Goal: Task Accomplishment & Management: Use online tool/utility

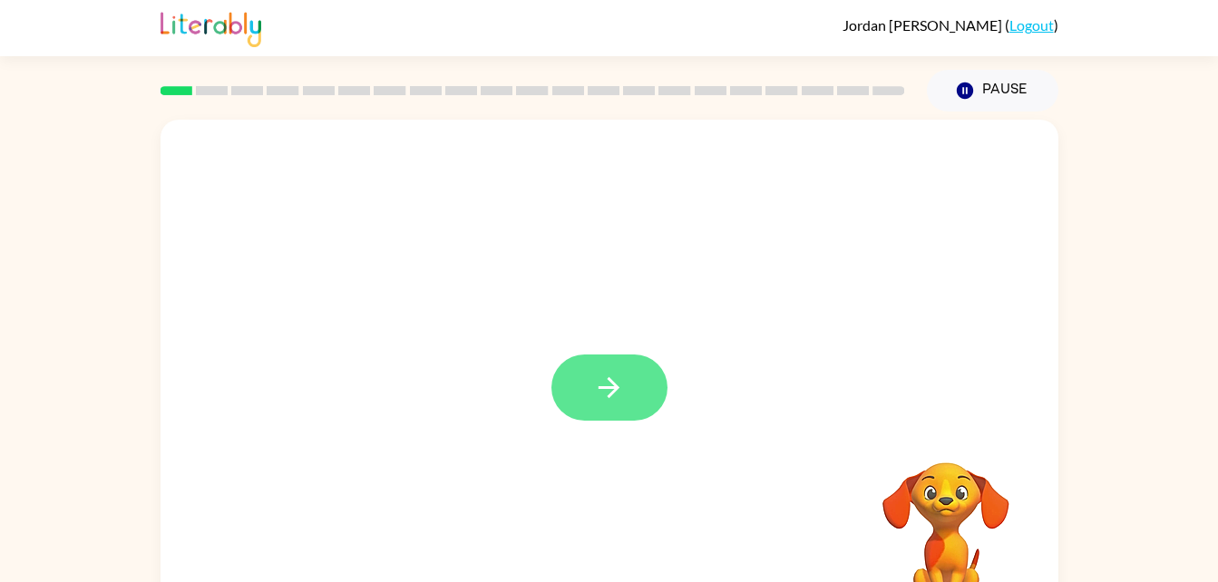
click at [621, 356] on button "button" at bounding box center [609, 388] width 116 height 66
click at [646, 386] on div at bounding box center [609, 379] width 898 height 518
click at [650, 395] on div at bounding box center [609, 379] width 898 height 518
click at [604, 396] on div at bounding box center [609, 379] width 898 height 518
click at [588, 401] on div at bounding box center [609, 379] width 898 height 518
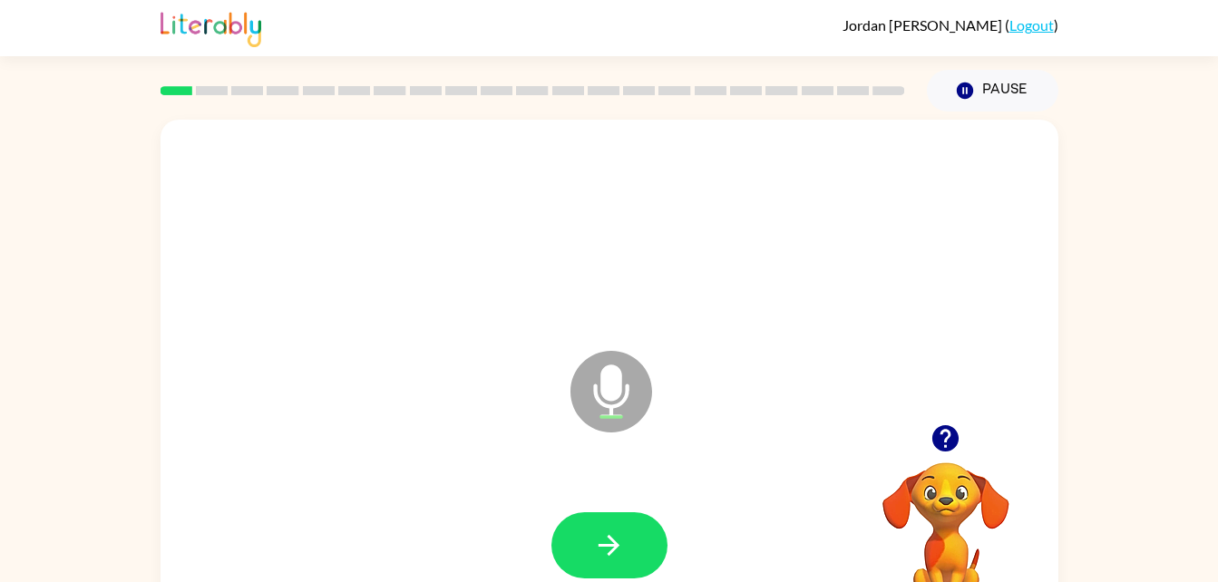
click at [631, 425] on icon at bounding box center [611, 392] width 82 height 82
click at [632, 547] on button "button" at bounding box center [609, 545] width 116 height 66
click at [606, 538] on icon "button" at bounding box center [609, 546] width 32 height 32
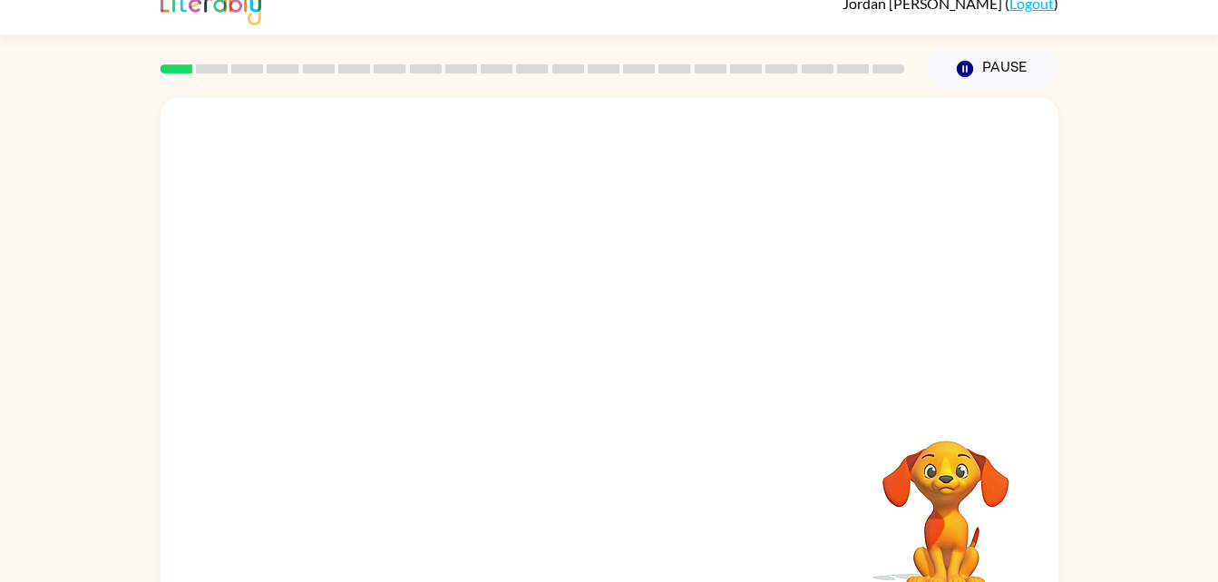
scroll to position [55, 0]
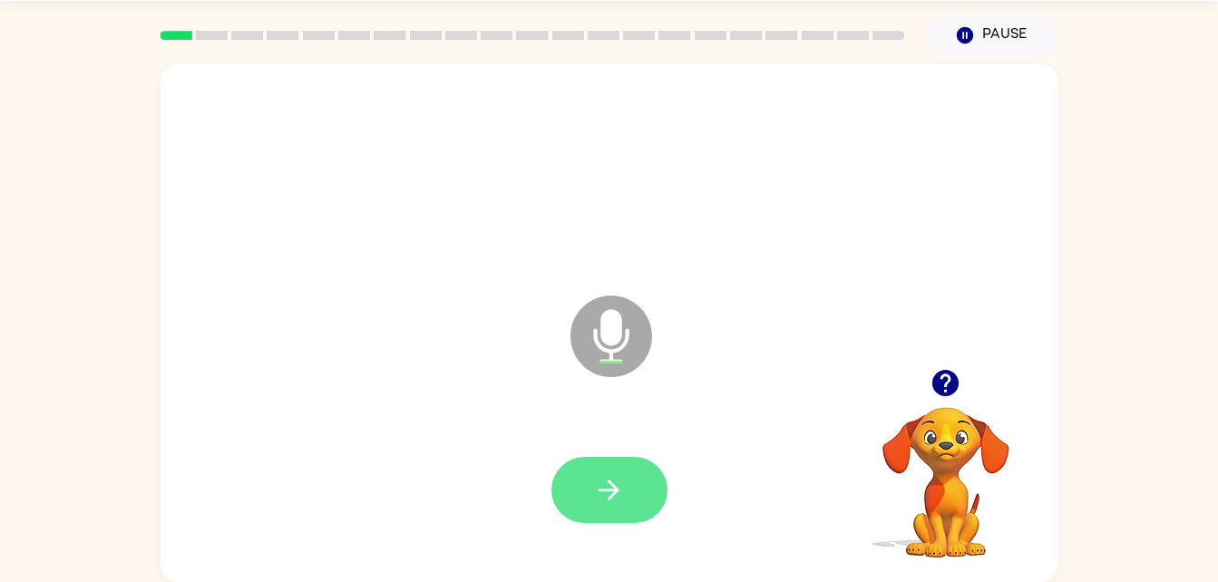
click at [631, 473] on button "button" at bounding box center [609, 490] width 116 height 66
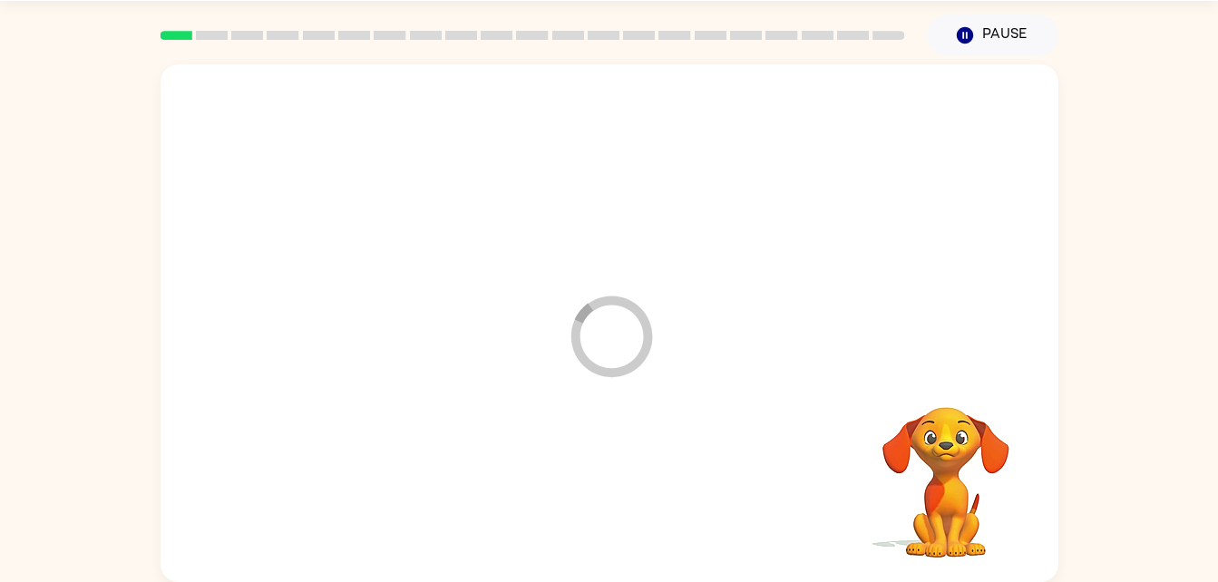
click at [603, 481] on div at bounding box center [609, 490] width 861 height 149
click at [600, 486] on div at bounding box center [609, 490] width 861 height 149
click at [589, 491] on div at bounding box center [609, 490] width 861 height 149
click at [596, 474] on div at bounding box center [609, 490] width 861 height 149
click at [627, 436] on div at bounding box center [609, 490] width 861 height 149
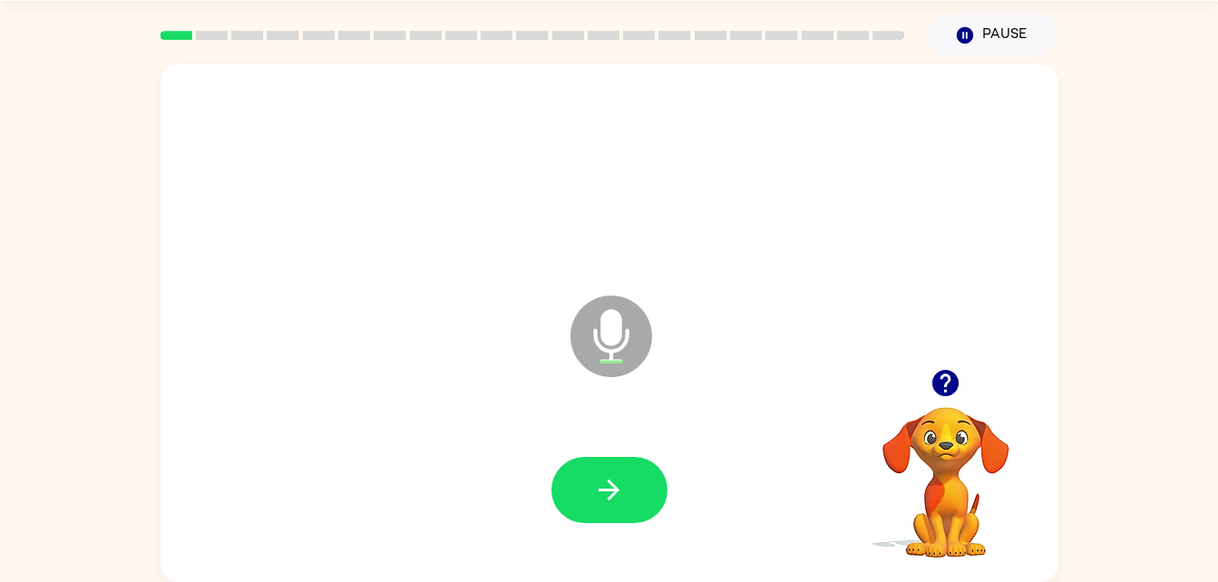
click at [598, 431] on div at bounding box center [609, 490] width 861 height 149
click at [607, 489] on icon "button" at bounding box center [608, 490] width 21 height 21
click at [642, 473] on button "button" at bounding box center [609, 490] width 116 height 66
click at [584, 481] on button "button" at bounding box center [609, 490] width 116 height 66
click at [582, 473] on button "button" at bounding box center [609, 490] width 116 height 66
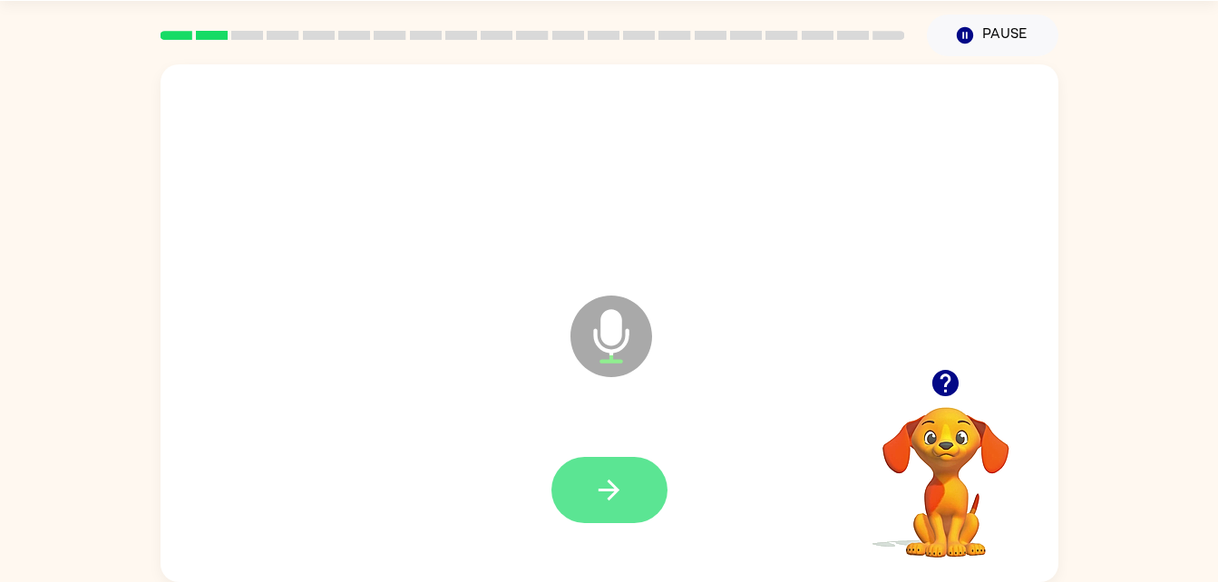
click at [600, 493] on icon "button" at bounding box center [609, 490] width 32 height 32
click at [601, 478] on icon "button" at bounding box center [609, 490] width 32 height 32
click at [609, 483] on icon "button" at bounding box center [608, 490] width 21 height 21
click at [588, 488] on button "button" at bounding box center [609, 490] width 116 height 66
click at [615, 464] on button "button" at bounding box center [609, 490] width 116 height 66
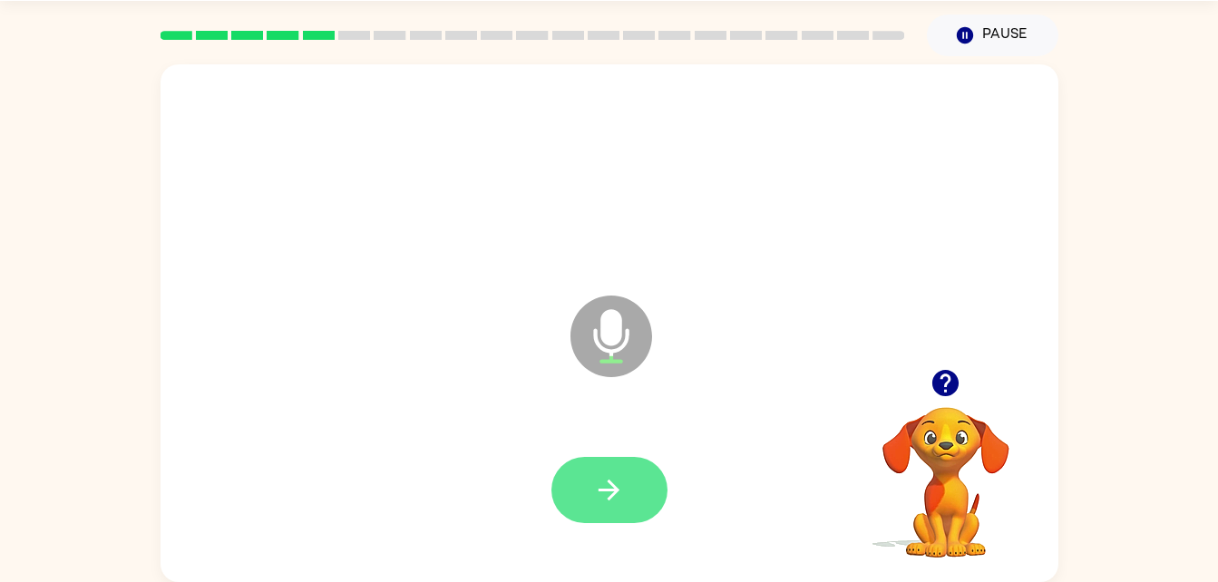
click at [598, 483] on icon "button" at bounding box center [609, 490] width 32 height 32
click at [599, 513] on button "button" at bounding box center [609, 490] width 116 height 66
click at [612, 523] on div at bounding box center [609, 490] width 861 height 149
click at [607, 504] on icon "button" at bounding box center [609, 490] width 32 height 32
click at [605, 495] on icon "button" at bounding box center [609, 490] width 32 height 32
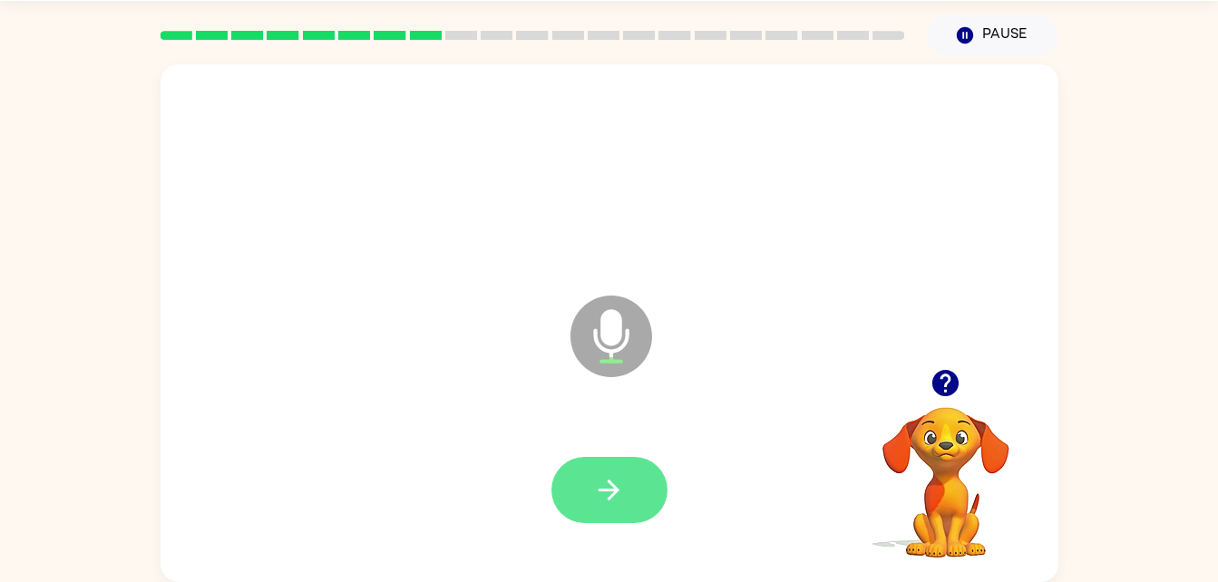
click at [621, 481] on icon "button" at bounding box center [609, 490] width 32 height 32
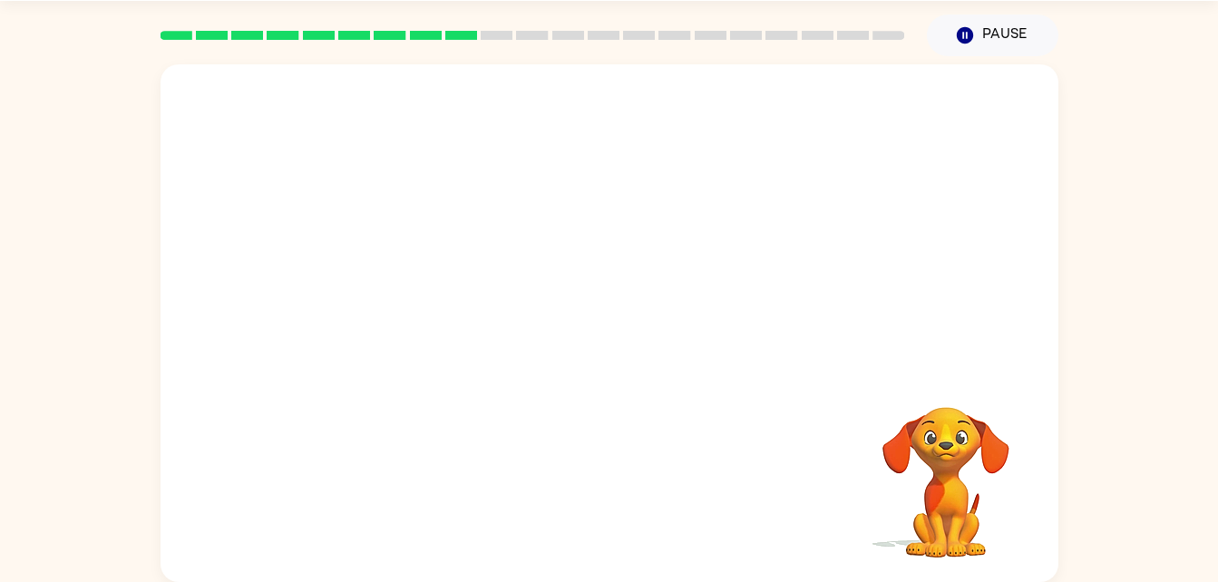
drag, startPoint x: 621, startPoint y: 481, endPoint x: 944, endPoint y: 515, distance: 324.5
click at [944, 515] on div "Your browser must support playing .mp4 files to use Literably. Please try using…" at bounding box center [609, 323] width 898 height 518
click at [574, 326] on div at bounding box center [609, 216] width 898 height 305
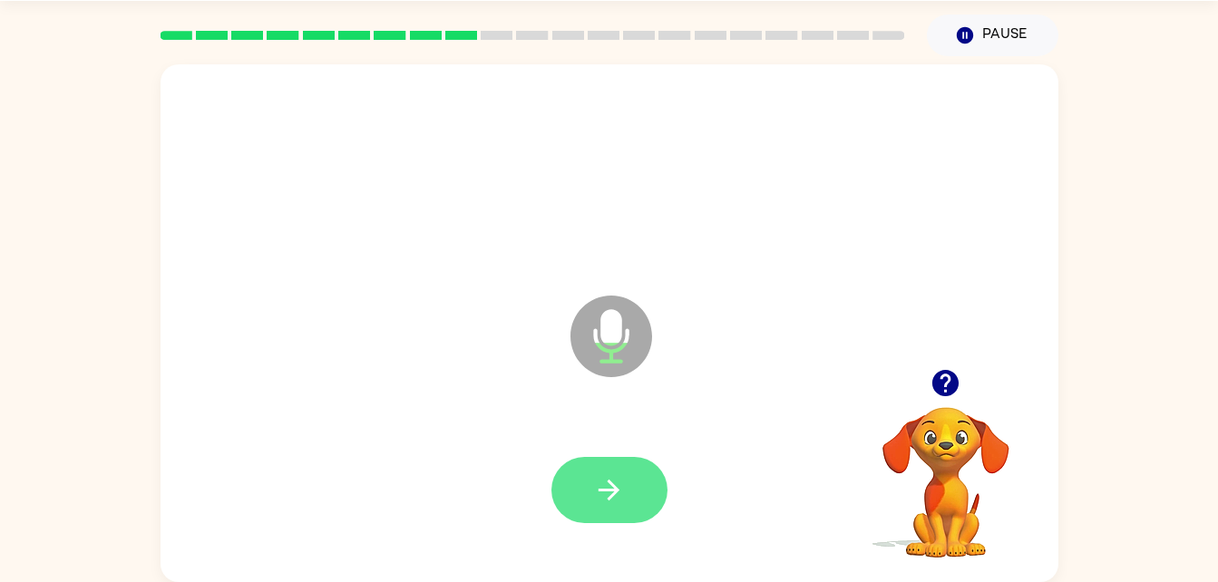
click at [615, 475] on icon "button" at bounding box center [609, 490] width 32 height 32
click at [637, 501] on button "button" at bounding box center [609, 490] width 116 height 66
click at [624, 462] on button "button" at bounding box center [609, 490] width 116 height 66
click at [591, 481] on button "button" at bounding box center [609, 490] width 116 height 66
click at [624, 471] on button "button" at bounding box center [609, 490] width 116 height 66
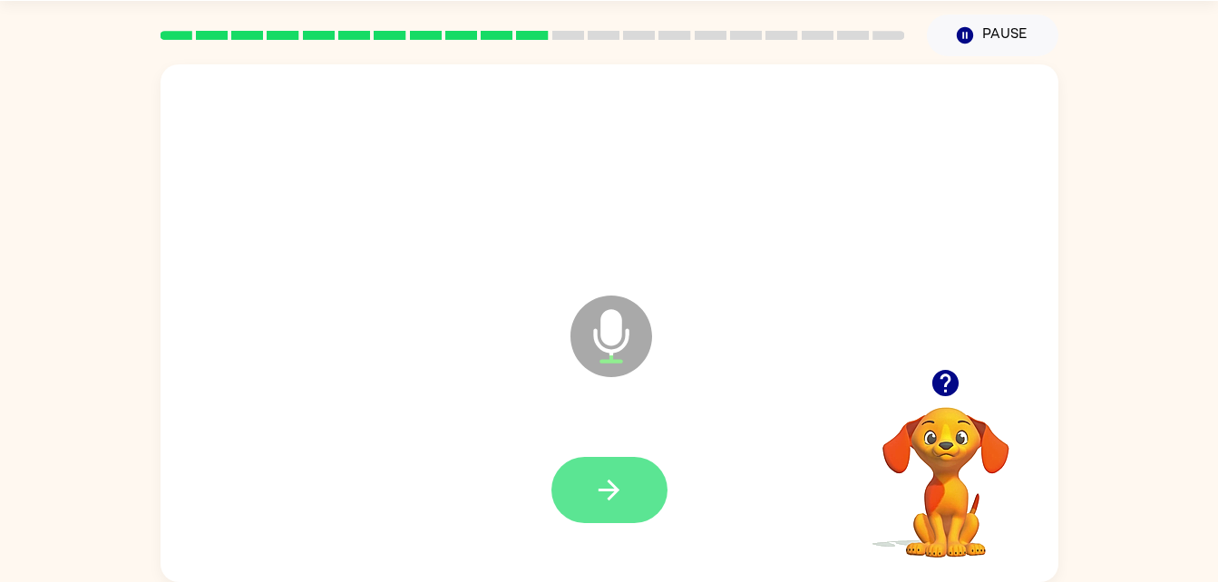
click at [618, 470] on button "button" at bounding box center [609, 490] width 116 height 66
click at [621, 481] on icon "button" at bounding box center [609, 490] width 32 height 32
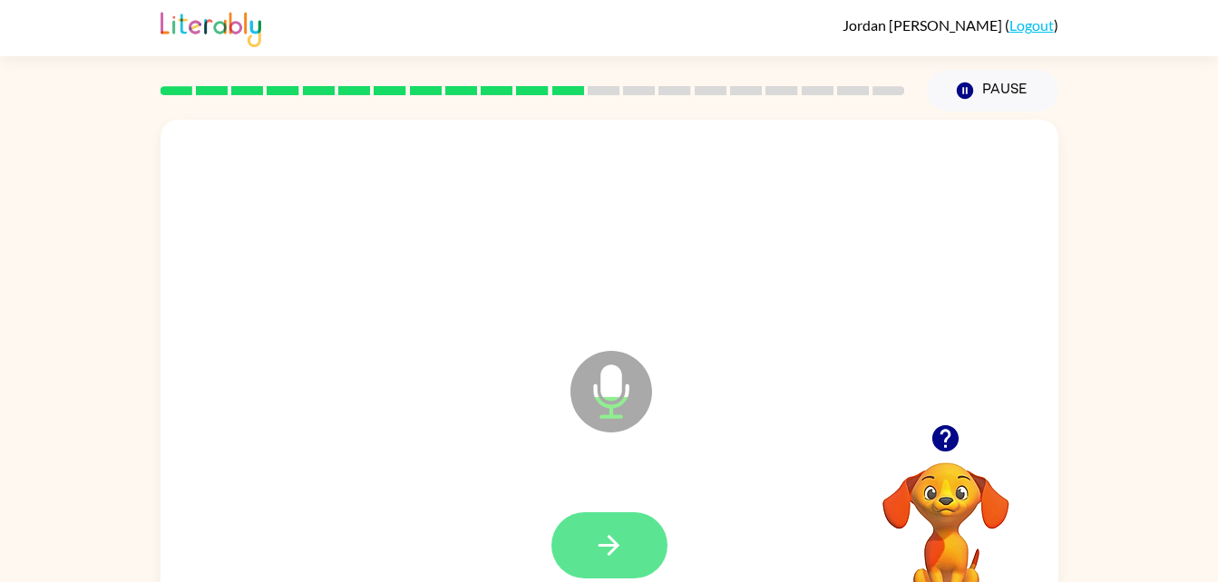
click at [631, 539] on button "button" at bounding box center [609, 545] width 116 height 66
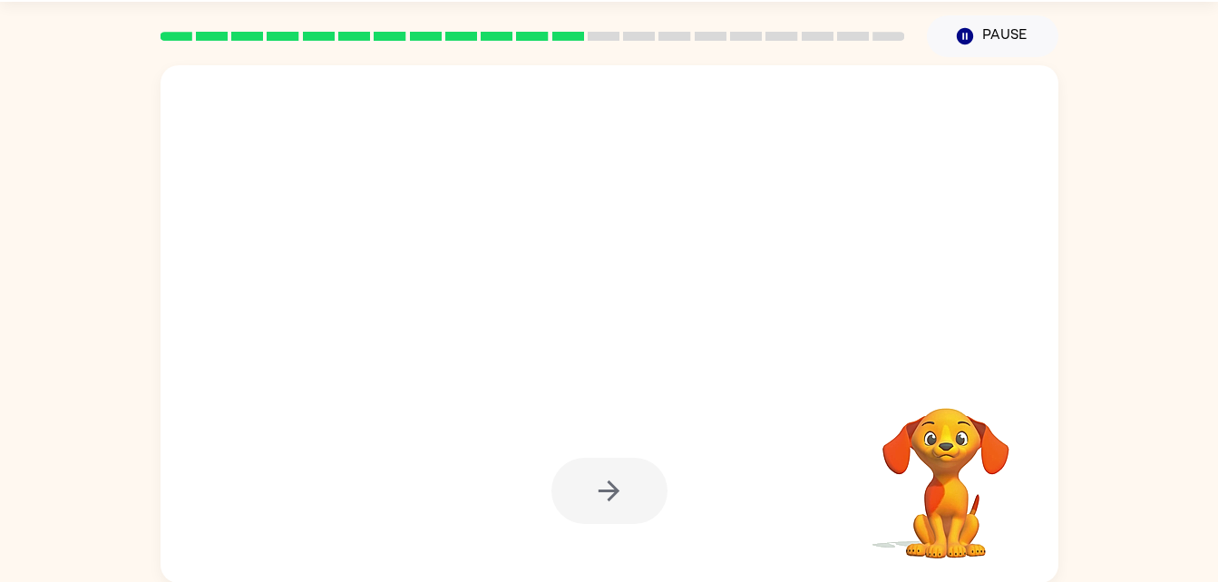
scroll to position [55, 0]
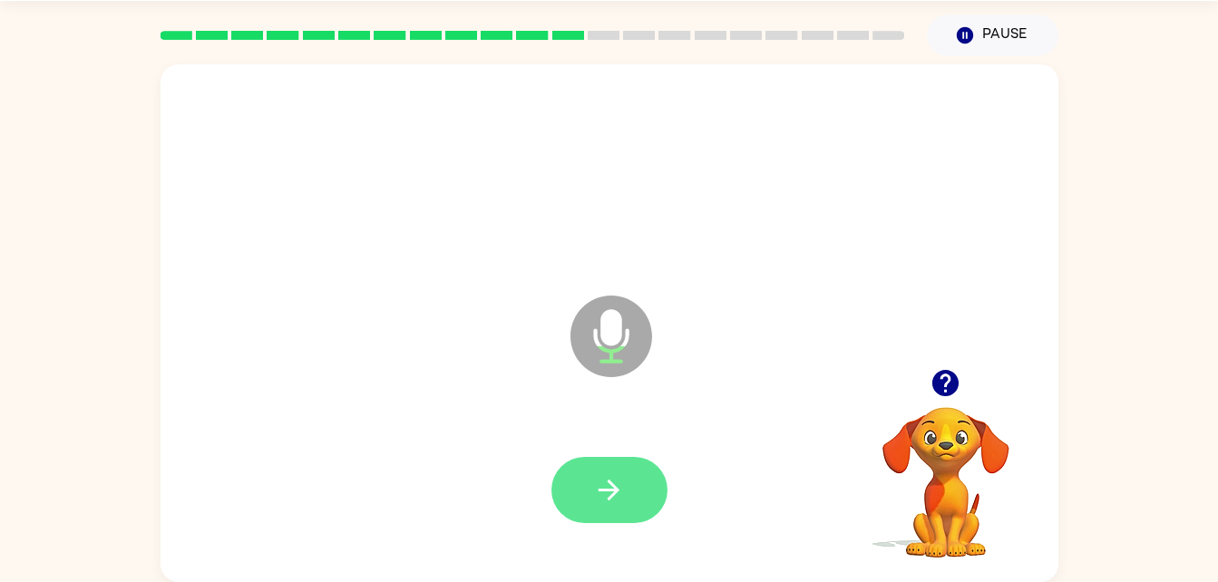
click at [606, 487] on icon "button" at bounding box center [609, 490] width 32 height 32
click at [632, 457] on button "button" at bounding box center [609, 490] width 116 height 66
click at [594, 460] on button "button" at bounding box center [609, 490] width 116 height 66
click at [651, 491] on button "button" at bounding box center [609, 490] width 116 height 66
click at [619, 492] on icon "button" at bounding box center [609, 490] width 32 height 32
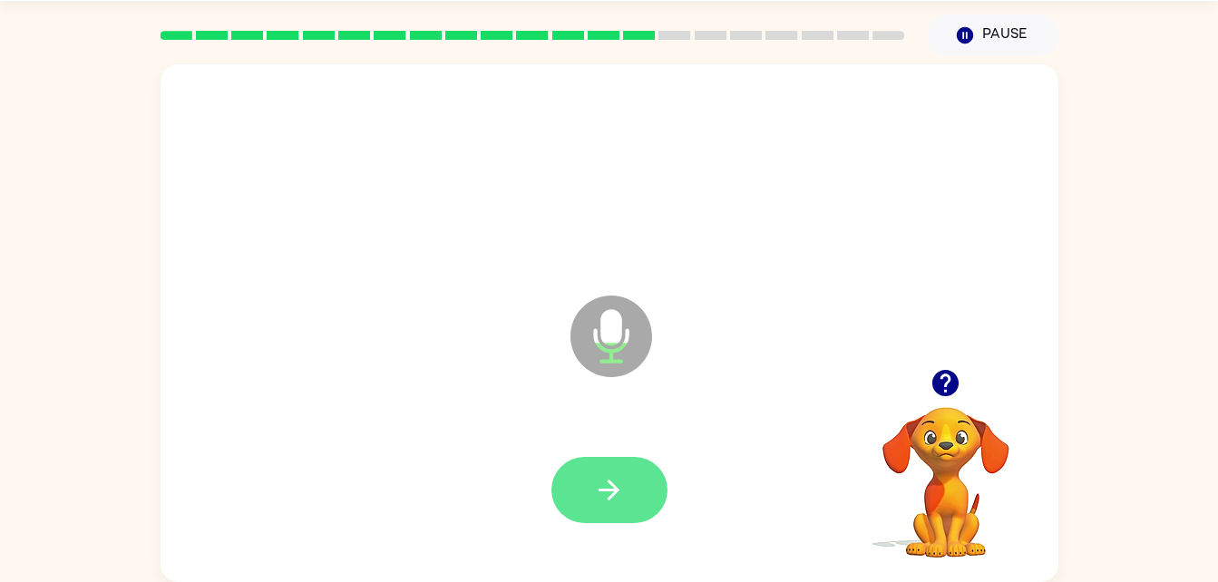
click at [580, 510] on button "button" at bounding box center [609, 490] width 116 height 66
click at [629, 511] on button "button" at bounding box center [609, 490] width 116 height 66
click at [632, 479] on button "button" at bounding box center [609, 490] width 116 height 66
click at [635, 480] on button "button" at bounding box center [609, 490] width 116 height 66
click at [595, 484] on icon "button" at bounding box center [609, 490] width 32 height 32
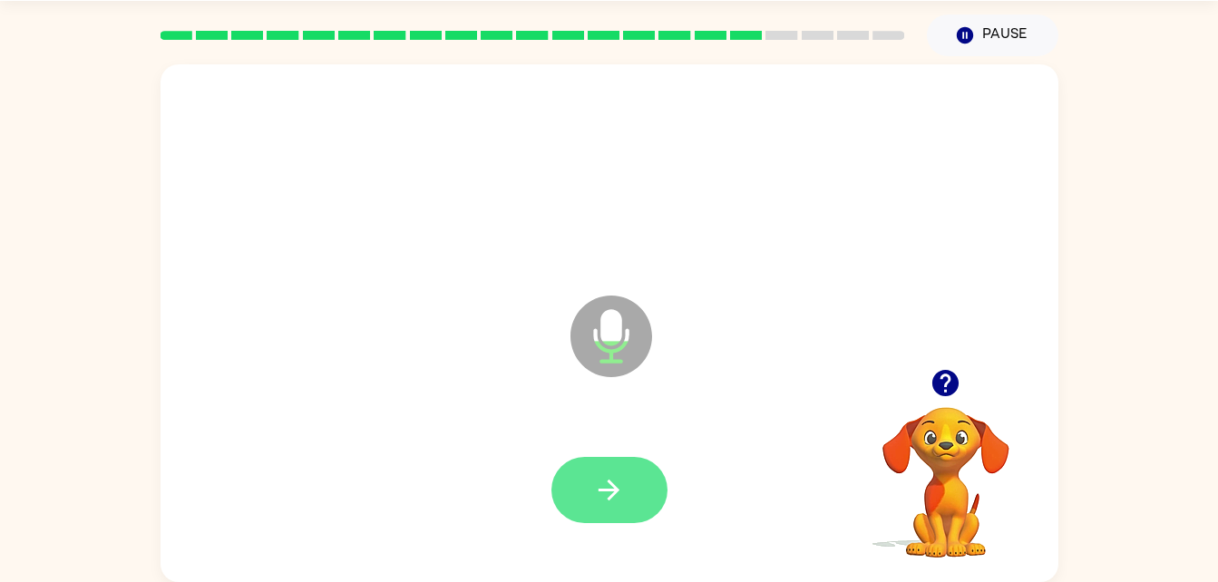
click at [600, 492] on icon "button" at bounding box center [609, 490] width 32 height 32
click at [627, 502] on button "button" at bounding box center [609, 490] width 116 height 66
click at [593, 475] on icon "button" at bounding box center [609, 490] width 32 height 32
click at [589, 488] on button "button" at bounding box center [609, 490] width 116 height 66
click at [576, 475] on button "button" at bounding box center [609, 490] width 116 height 66
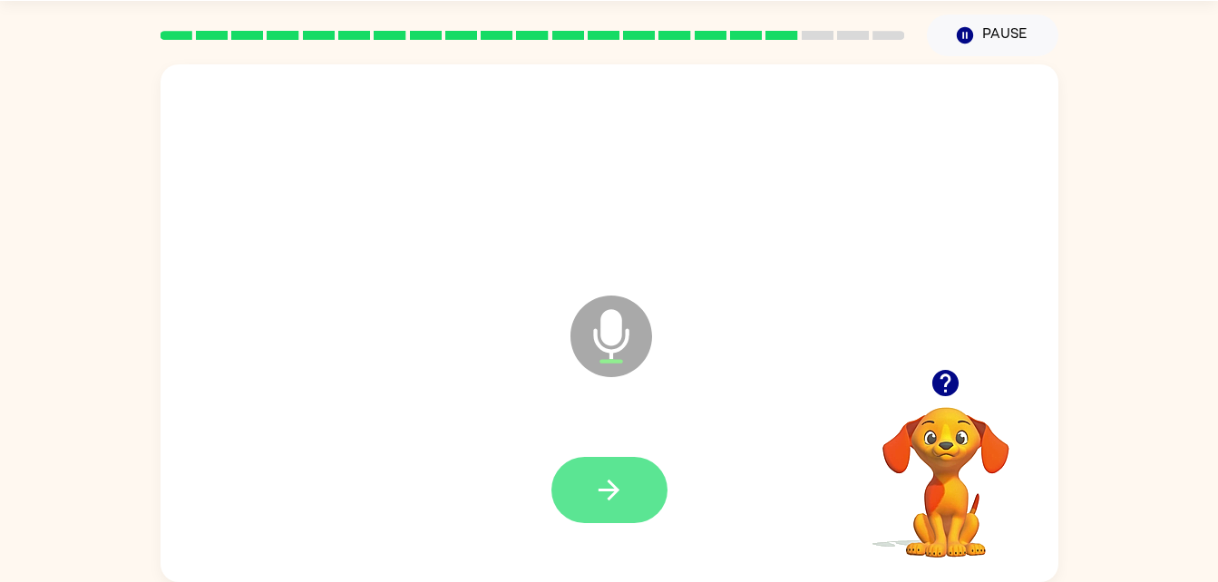
click at [575, 503] on button "button" at bounding box center [609, 490] width 116 height 66
click at [613, 466] on button "button" at bounding box center [609, 490] width 116 height 66
click at [602, 488] on icon "button" at bounding box center [609, 490] width 32 height 32
click at [600, 505] on icon "button" at bounding box center [609, 490] width 32 height 32
click at [620, 498] on icon "button" at bounding box center [609, 490] width 32 height 32
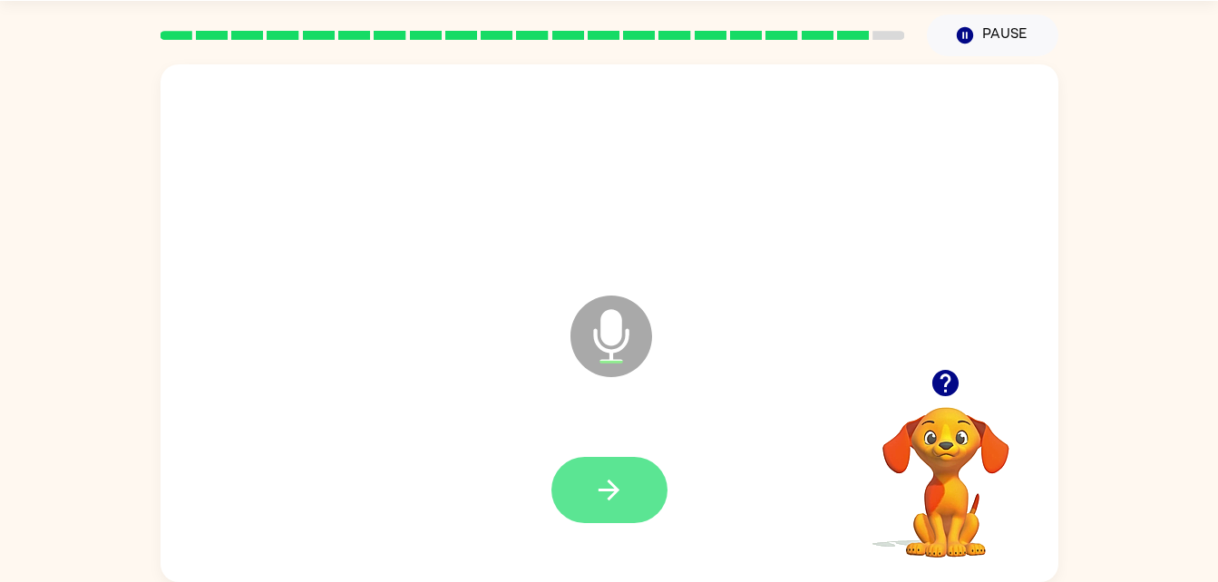
click at [579, 512] on button "button" at bounding box center [609, 490] width 116 height 66
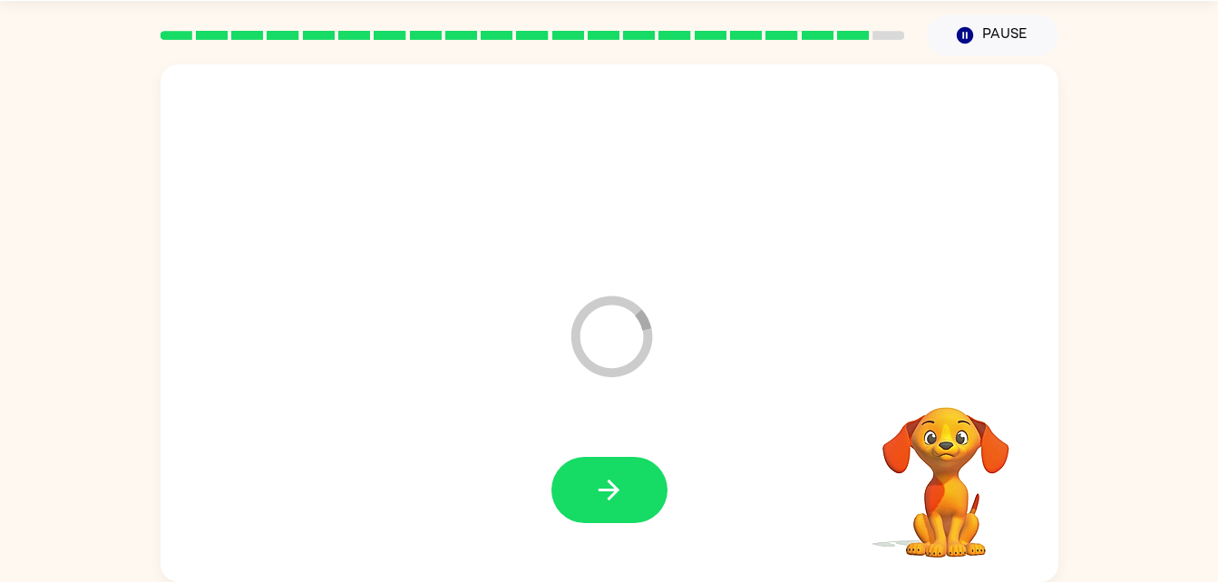
scroll to position [23, 0]
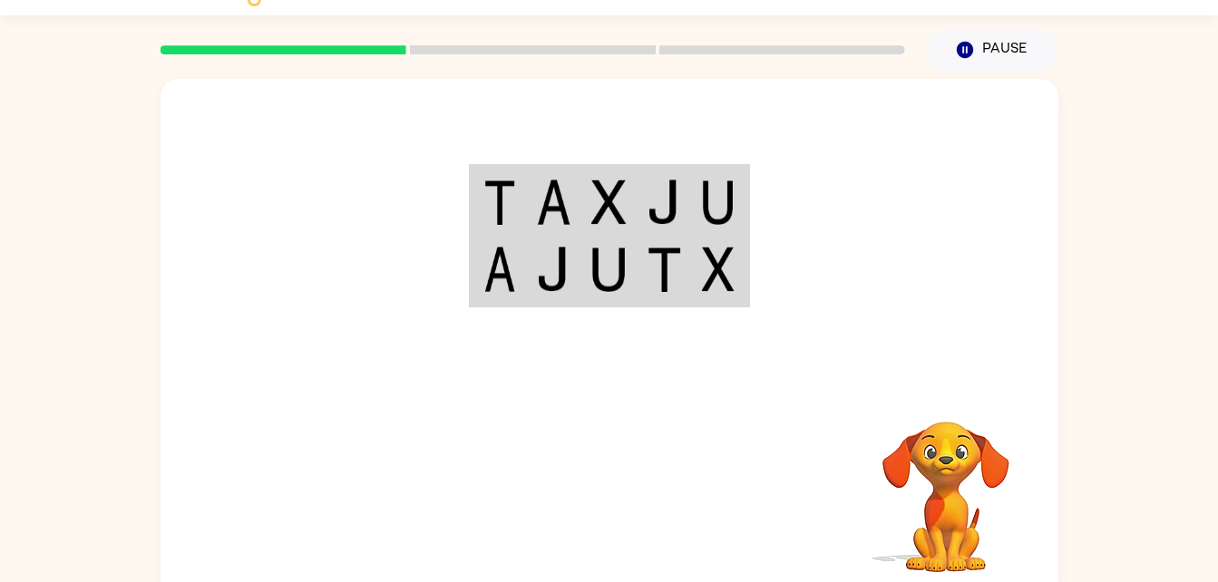
scroll to position [55, 0]
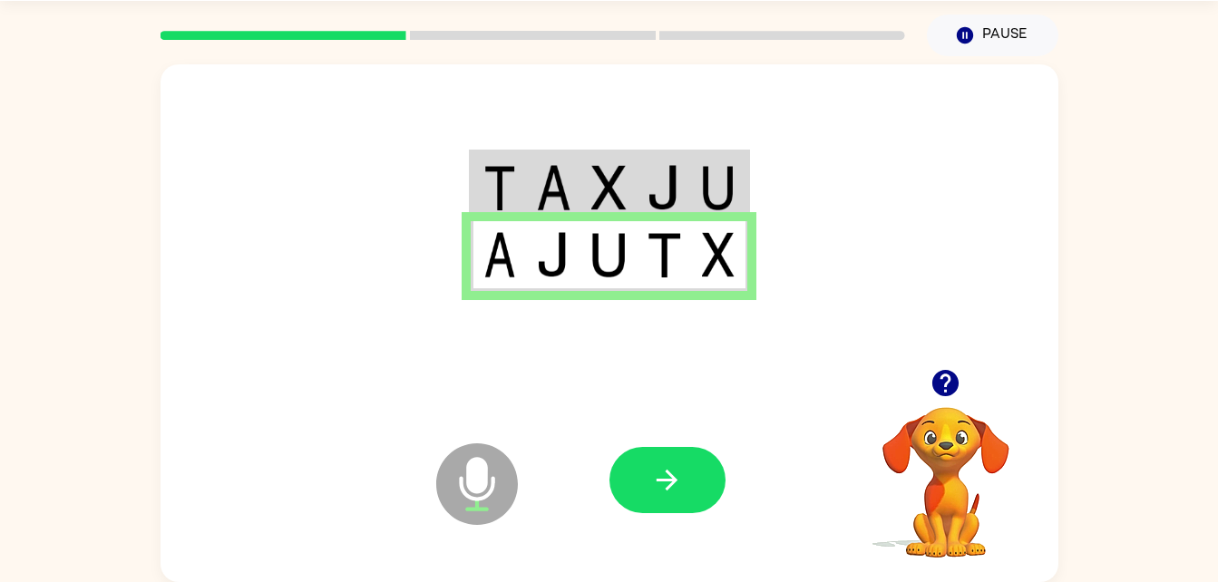
click at [543, 199] on img at bounding box center [553, 187] width 34 height 45
click at [670, 488] on icon "button" at bounding box center [667, 480] width 32 height 32
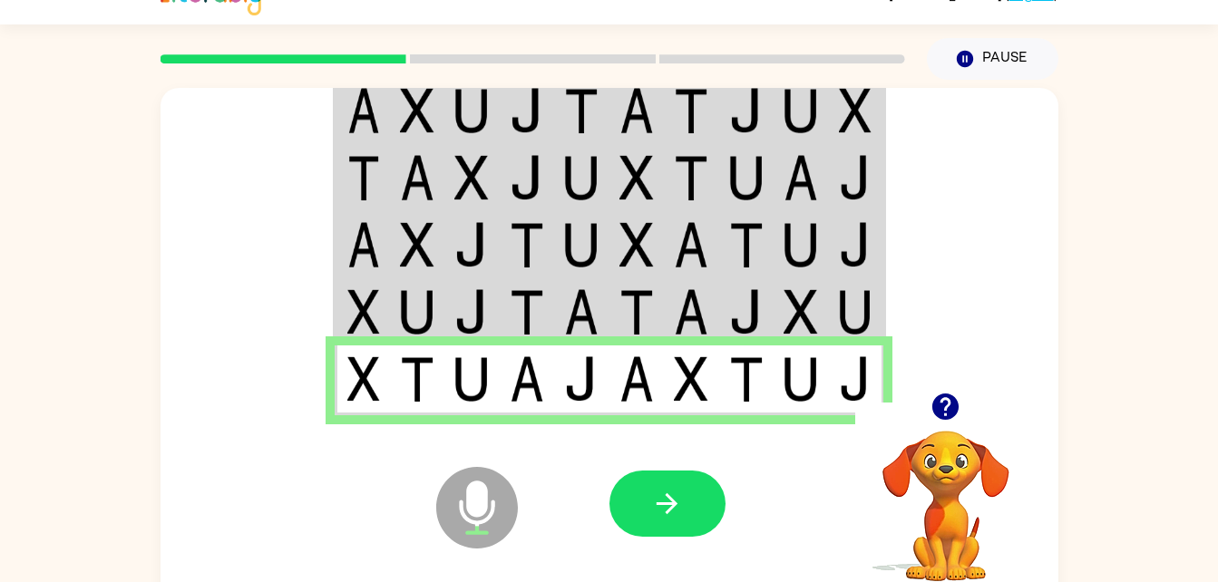
scroll to position [33, 0]
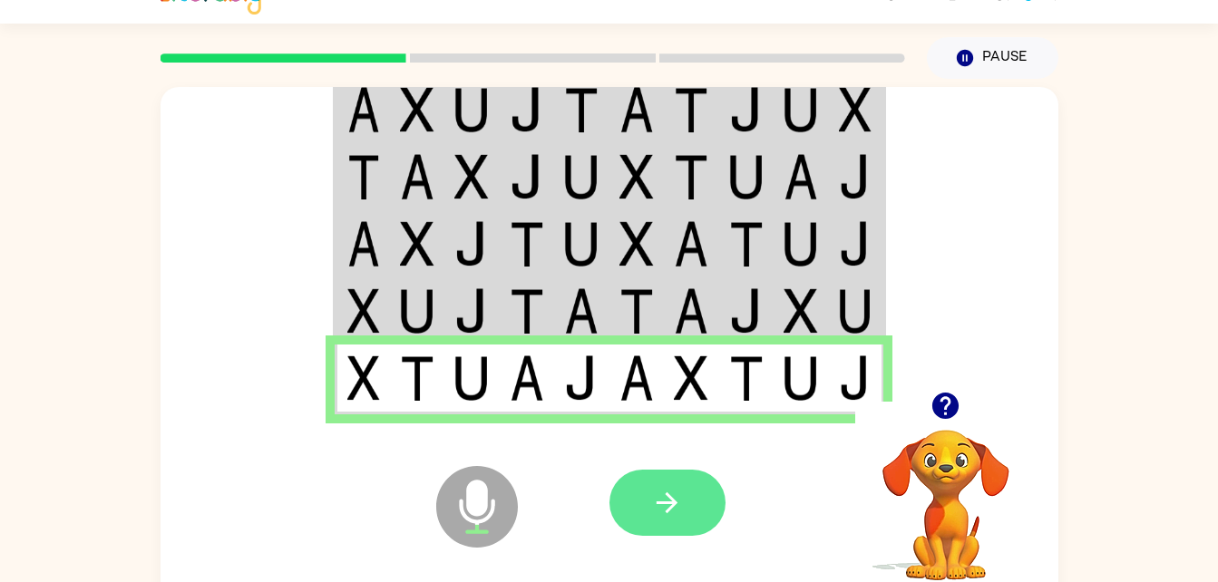
click at [694, 533] on button "button" at bounding box center [667, 503] width 116 height 66
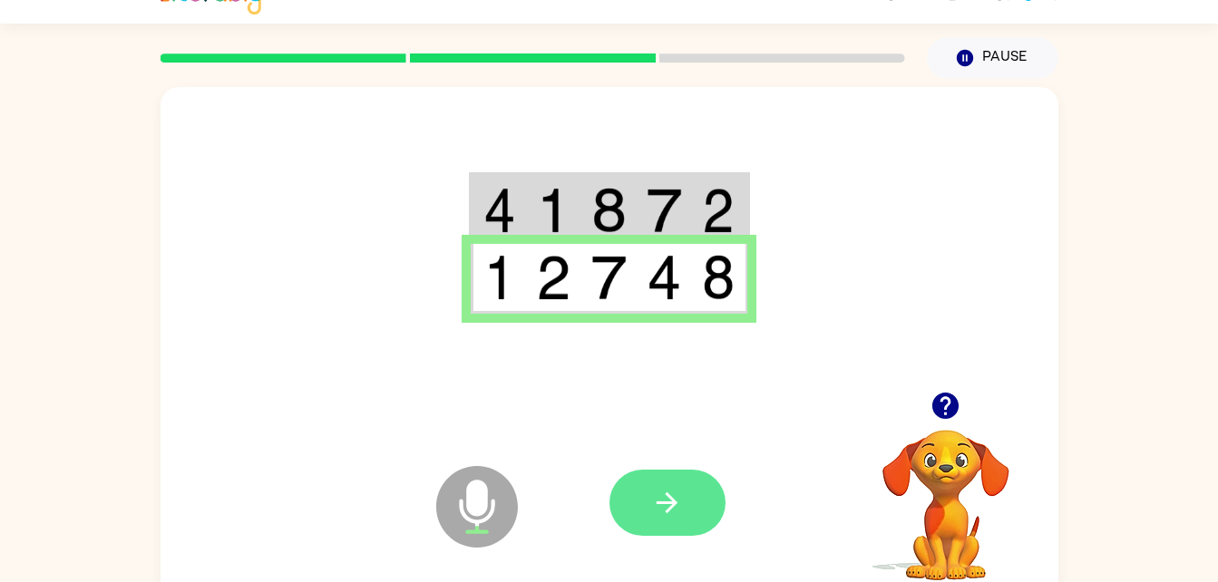
click at [647, 511] on button "button" at bounding box center [667, 503] width 116 height 66
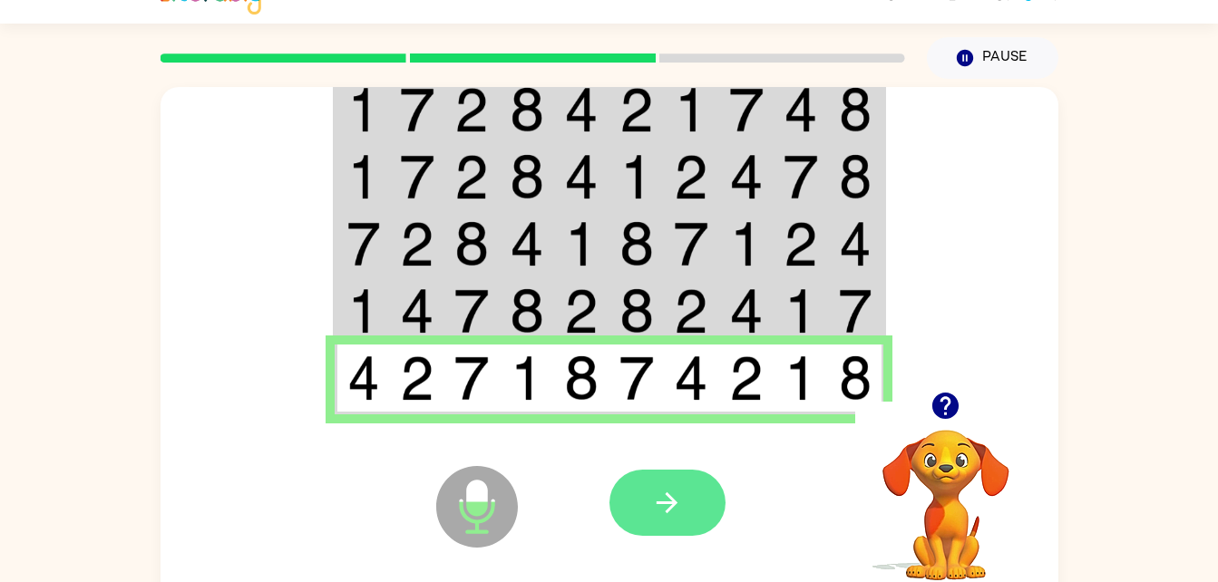
click at [676, 502] on icon "button" at bounding box center [666, 502] width 21 height 21
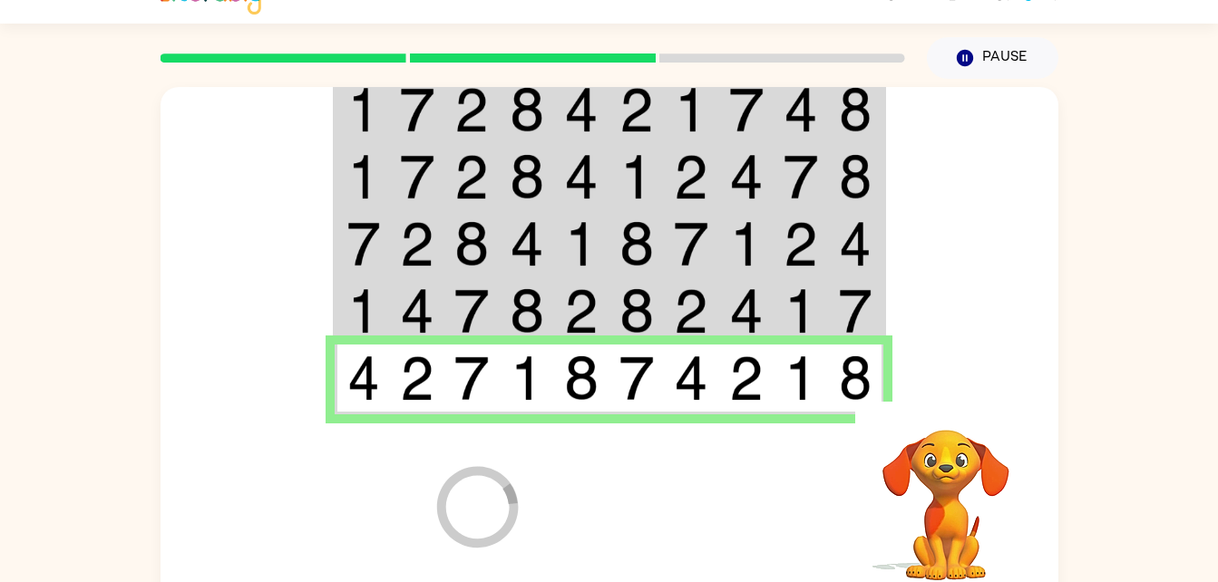
scroll to position [23, 0]
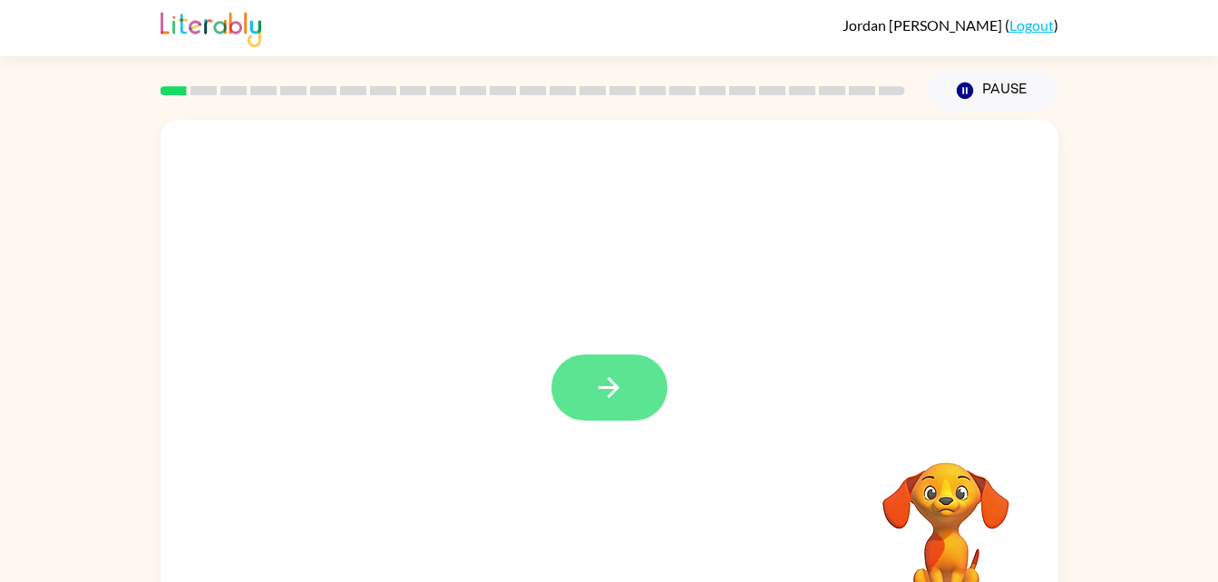
click at [591, 396] on button "button" at bounding box center [609, 388] width 116 height 66
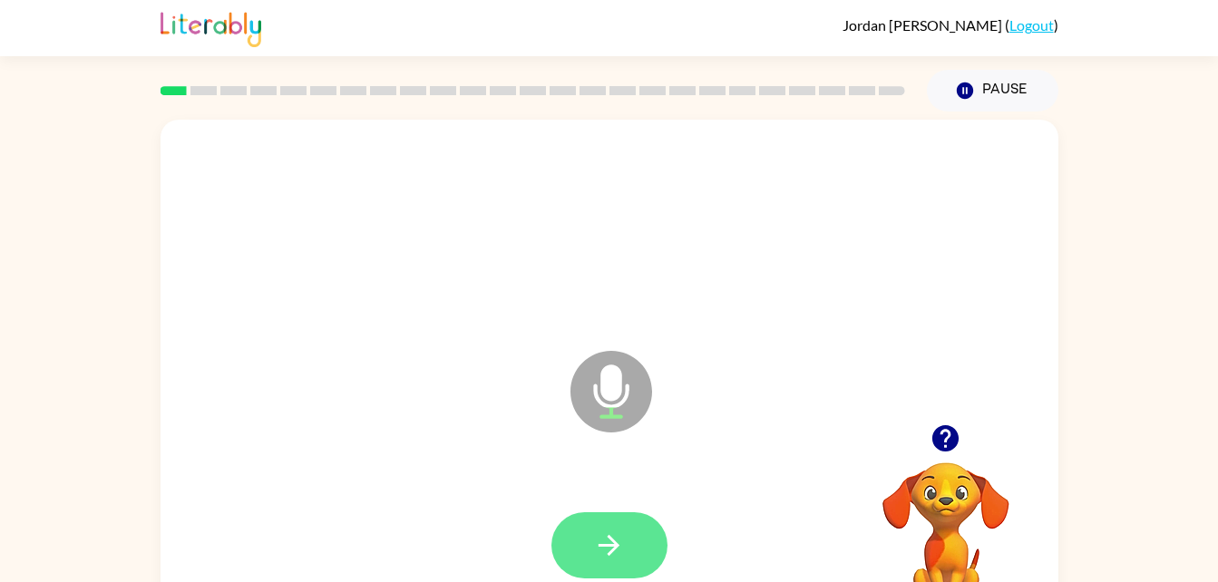
click at [599, 531] on icon "button" at bounding box center [609, 546] width 32 height 32
click at [628, 527] on button "button" at bounding box center [609, 545] width 116 height 66
click at [579, 556] on button "button" at bounding box center [609, 545] width 116 height 66
click at [656, 534] on button "button" at bounding box center [609, 545] width 116 height 66
click at [609, 545] on icon "button" at bounding box center [608, 545] width 21 height 21
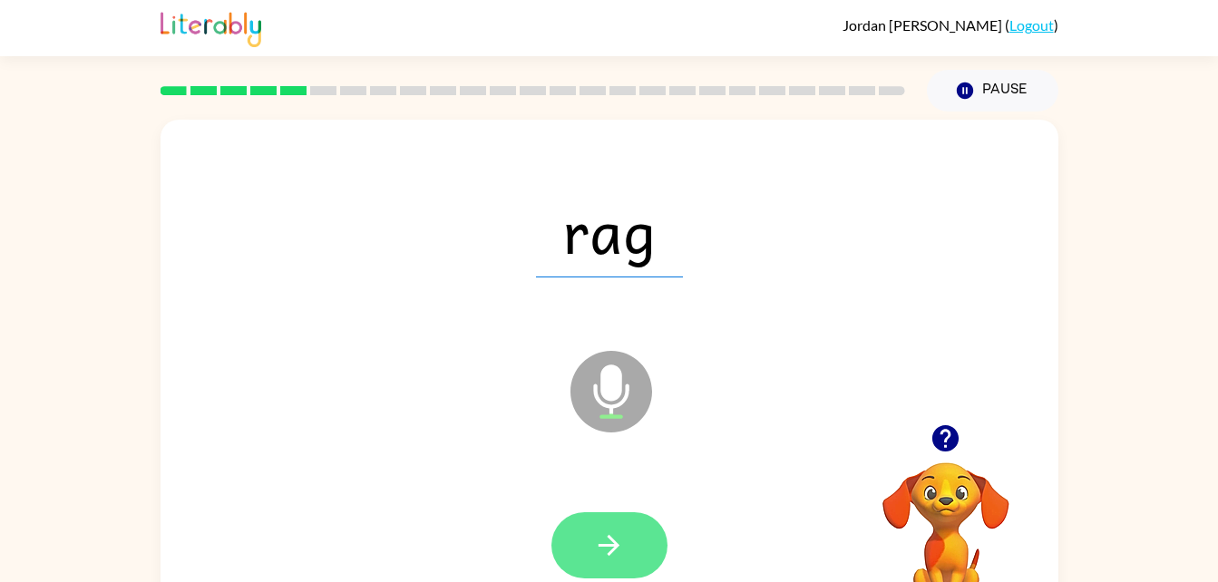
click at [629, 540] on button "button" at bounding box center [609, 545] width 116 height 66
click at [625, 552] on button "button" at bounding box center [609, 545] width 116 height 66
click at [627, 528] on button "button" at bounding box center [609, 545] width 116 height 66
click at [617, 547] on icon "button" at bounding box center [608, 545] width 21 height 21
click at [607, 546] on icon "button" at bounding box center [608, 545] width 21 height 21
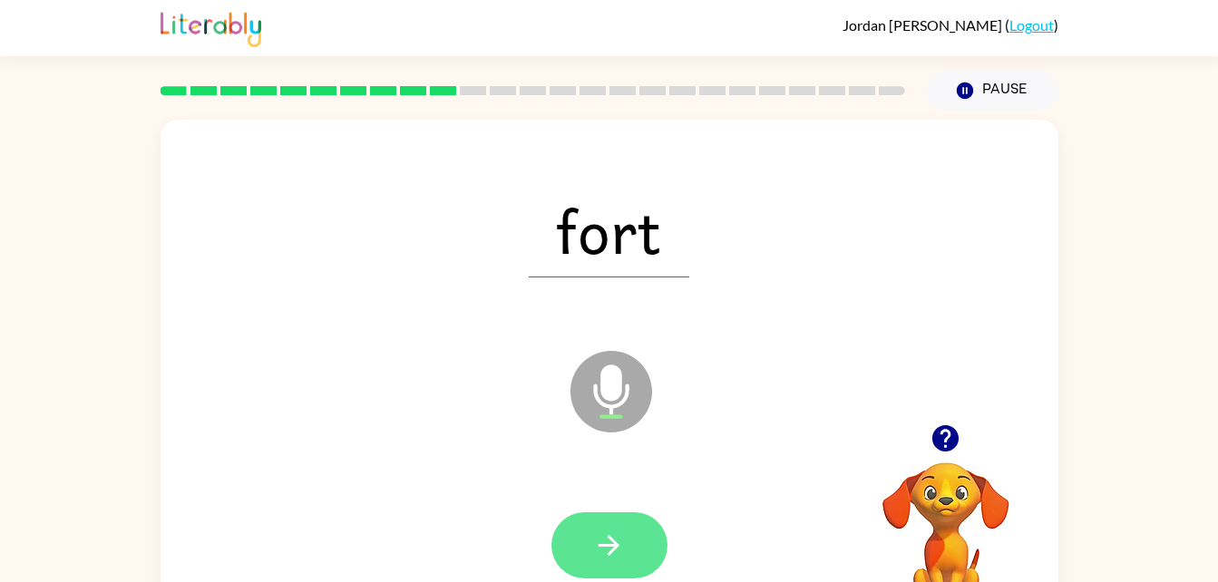
click at [629, 546] on button "button" at bounding box center [609, 545] width 116 height 66
click at [604, 530] on icon "button" at bounding box center [609, 546] width 32 height 32
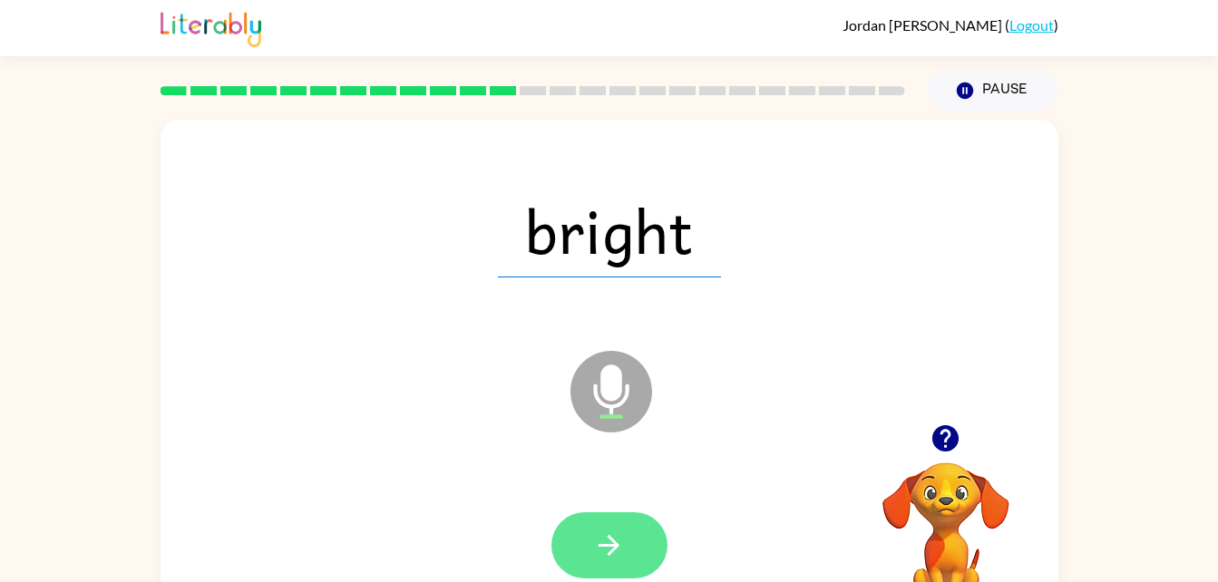
click at [601, 549] on icon "button" at bounding box center [609, 546] width 32 height 32
click at [600, 559] on icon "button" at bounding box center [609, 546] width 32 height 32
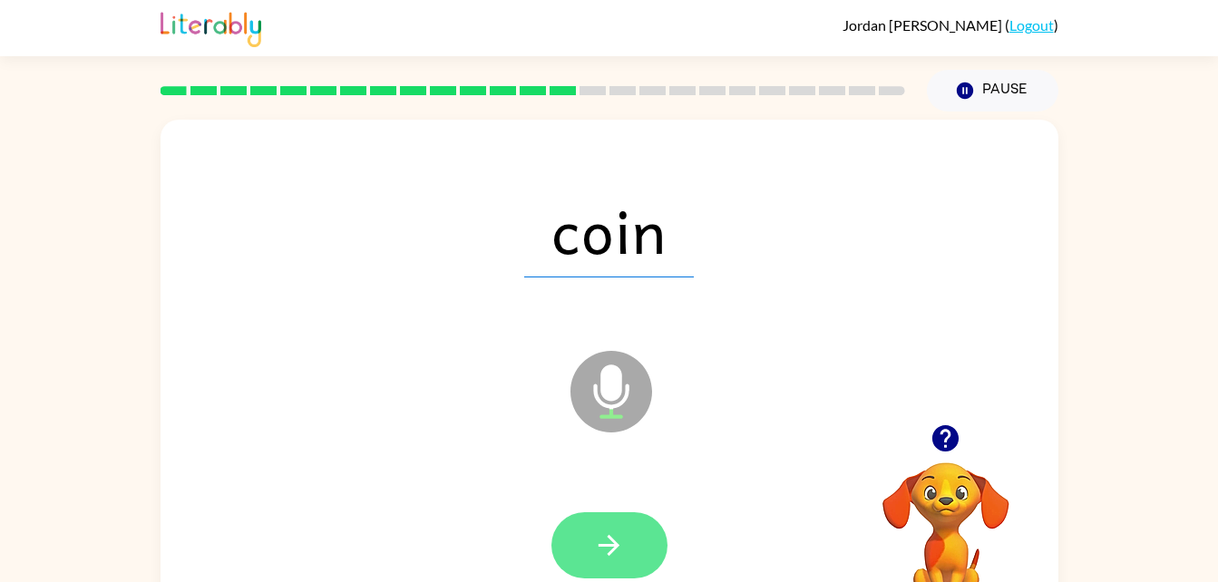
click at [607, 569] on button "button" at bounding box center [609, 545] width 116 height 66
click at [621, 513] on button "button" at bounding box center [609, 545] width 116 height 66
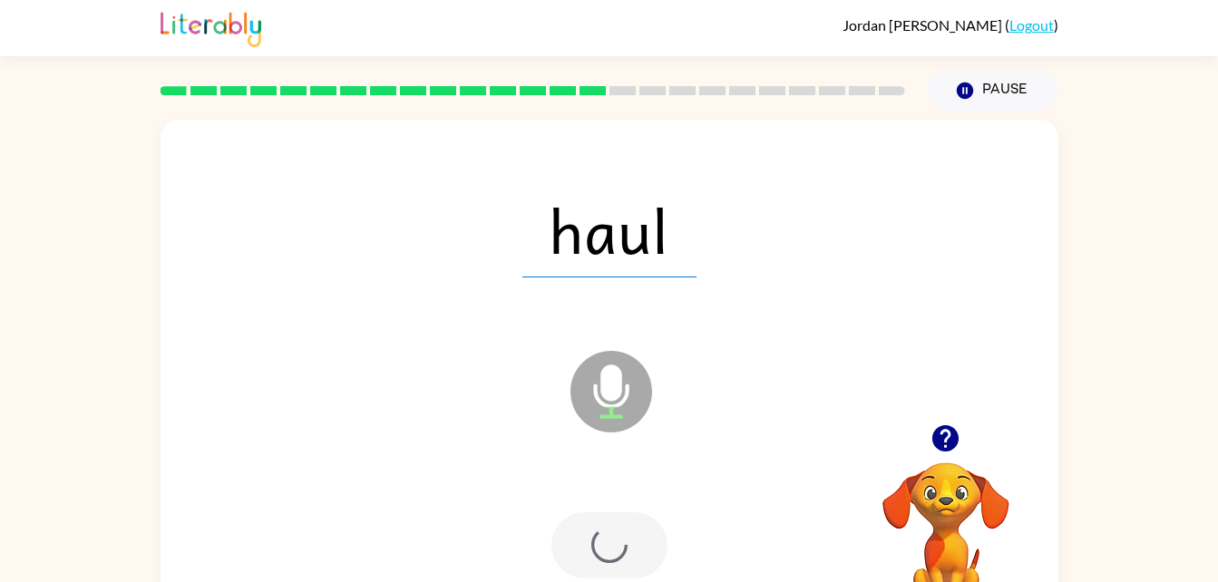
click at [626, 545] on div at bounding box center [609, 545] width 116 height 66
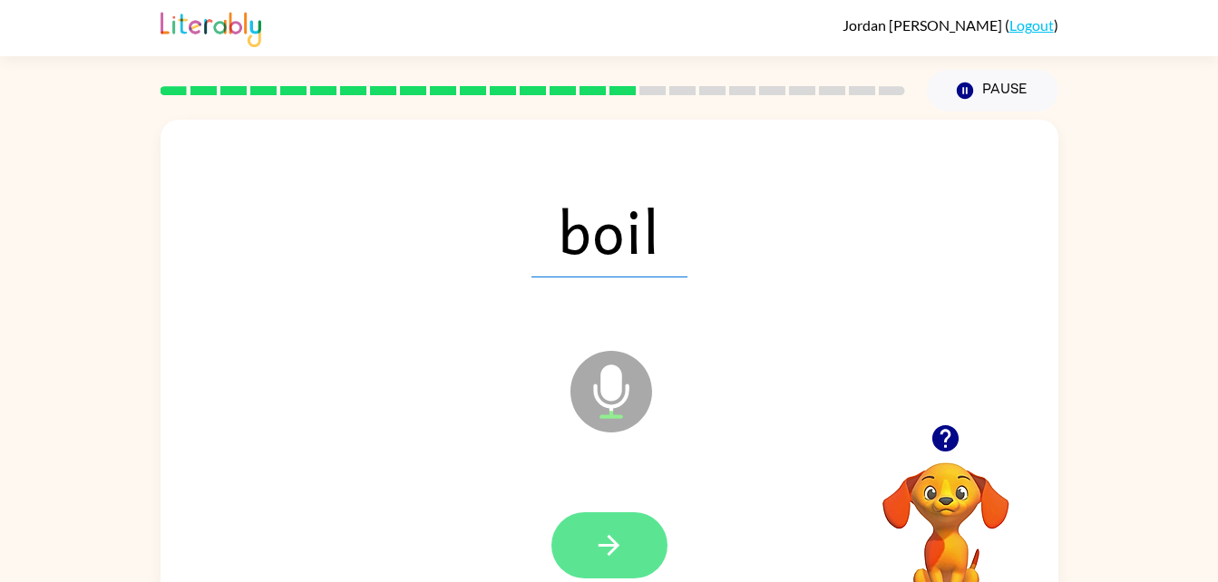
click at [613, 578] on button "button" at bounding box center [609, 545] width 116 height 66
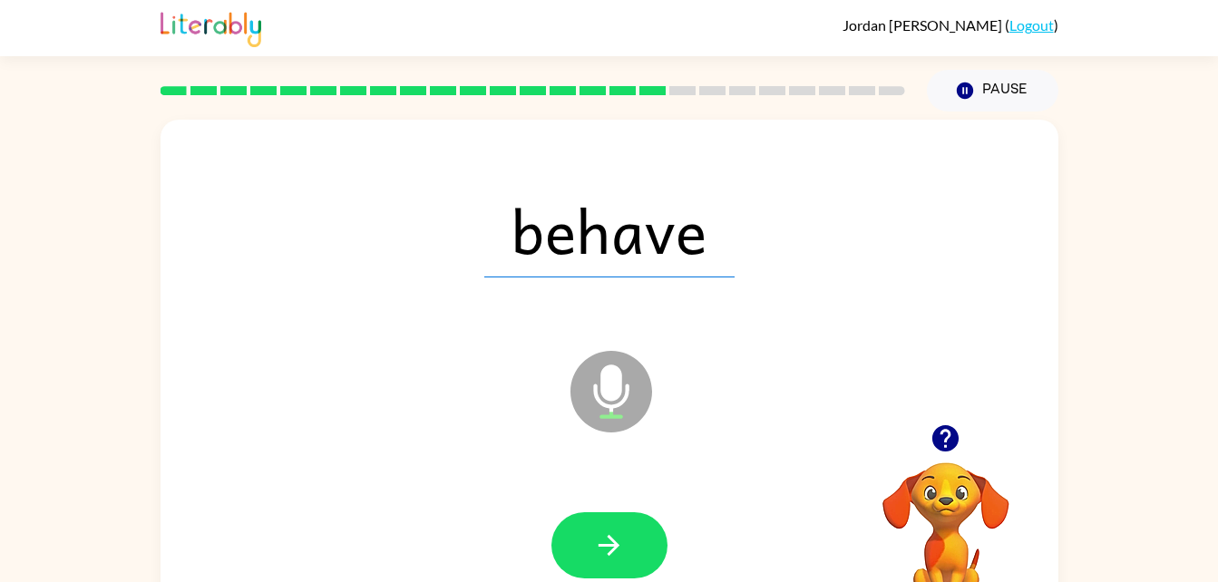
scroll to position [55, 0]
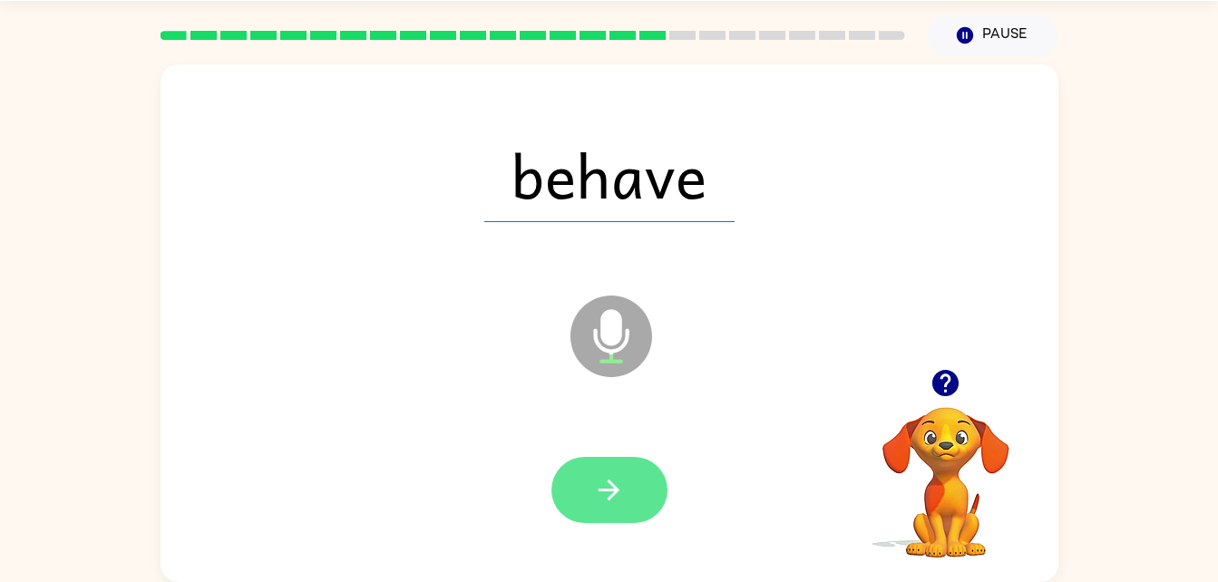
click at [608, 492] on icon "button" at bounding box center [609, 490] width 32 height 32
click at [626, 484] on button "button" at bounding box center [609, 490] width 116 height 66
click at [617, 517] on button "button" at bounding box center [609, 490] width 116 height 66
click at [616, 491] on icon "button" at bounding box center [608, 490] width 21 height 21
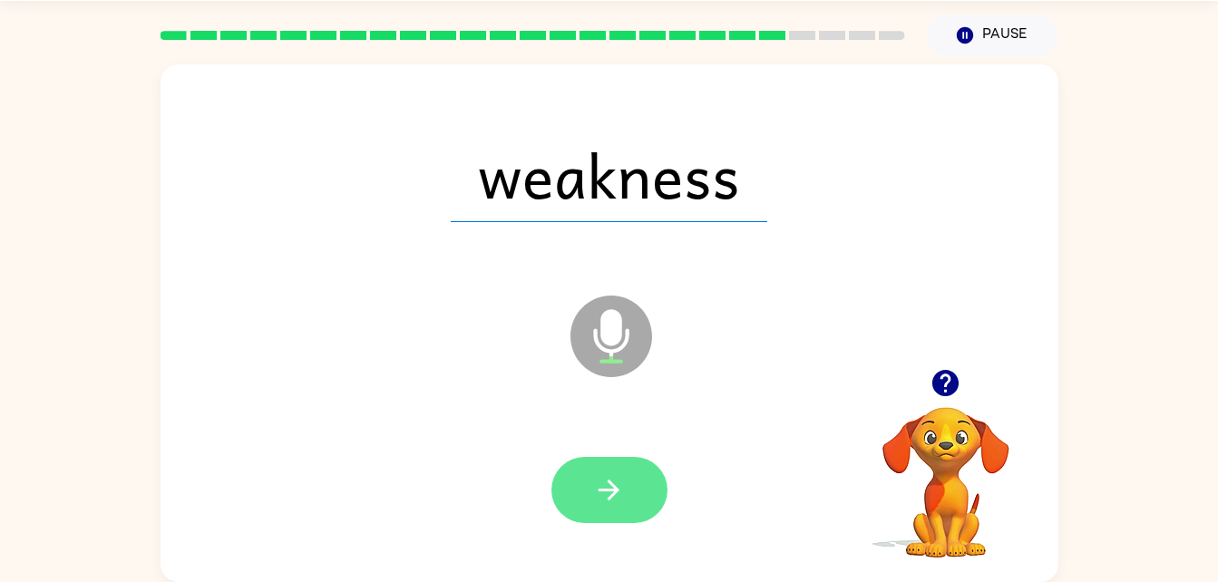
click at [596, 501] on icon "button" at bounding box center [609, 490] width 32 height 32
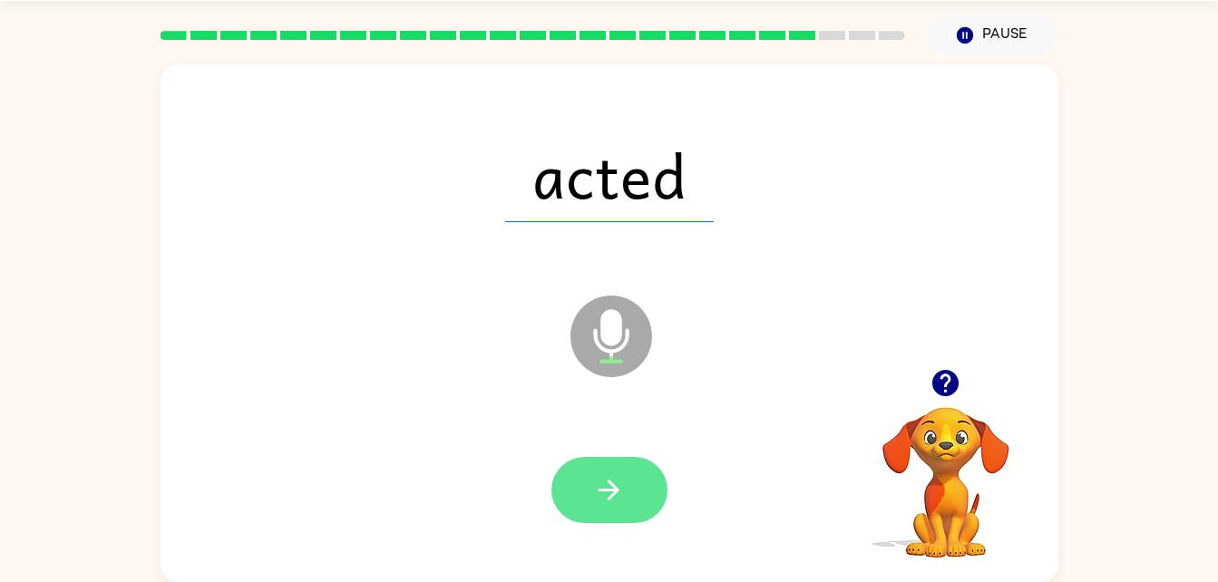
click at [599, 484] on icon "button" at bounding box center [609, 490] width 32 height 32
click at [610, 459] on button "button" at bounding box center [609, 490] width 116 height 66
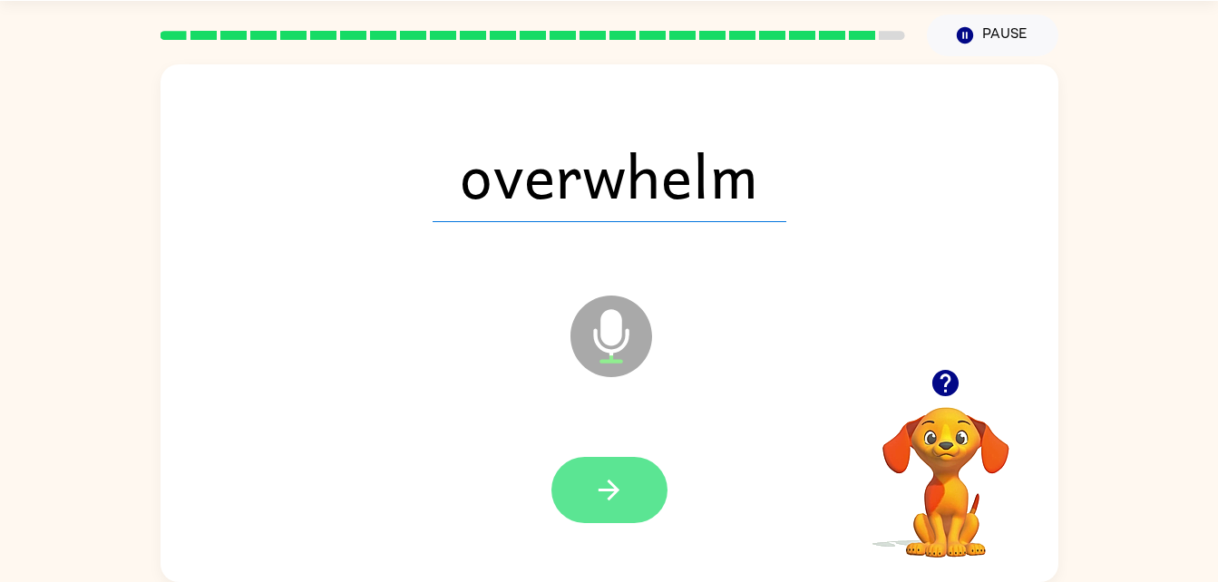
click at [636, 475] on button "button" at bounding box center [609, 490] width 116 height 66
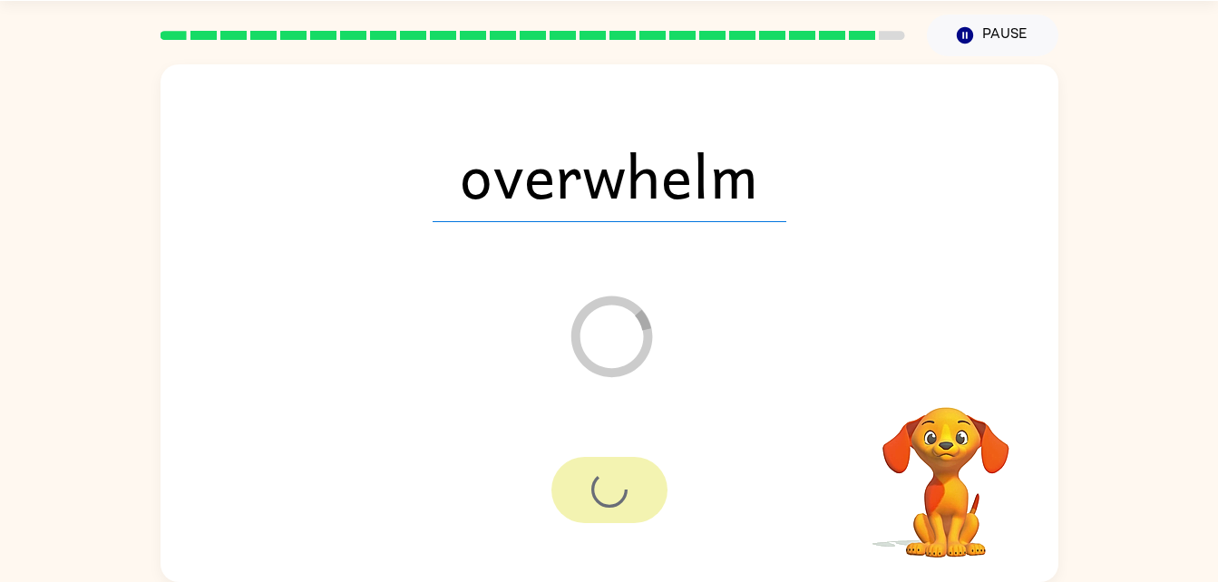
scroll to position [23, 0]
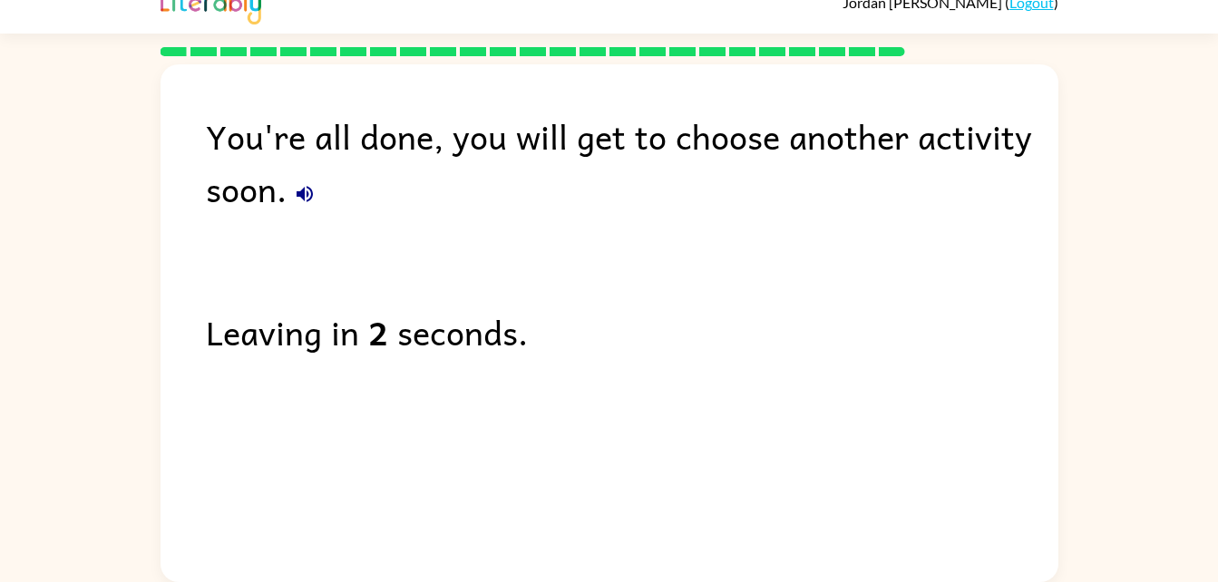
click at [286, 195] on div "You're all done, you will get to choose another activity soon." at bounding box center [632, 162] width 852 height 105
click at [302, 204] on icon "button" at bounding box center [305, 194] width 22 height 22
